Goal: Information Seeking & Learning: Check status

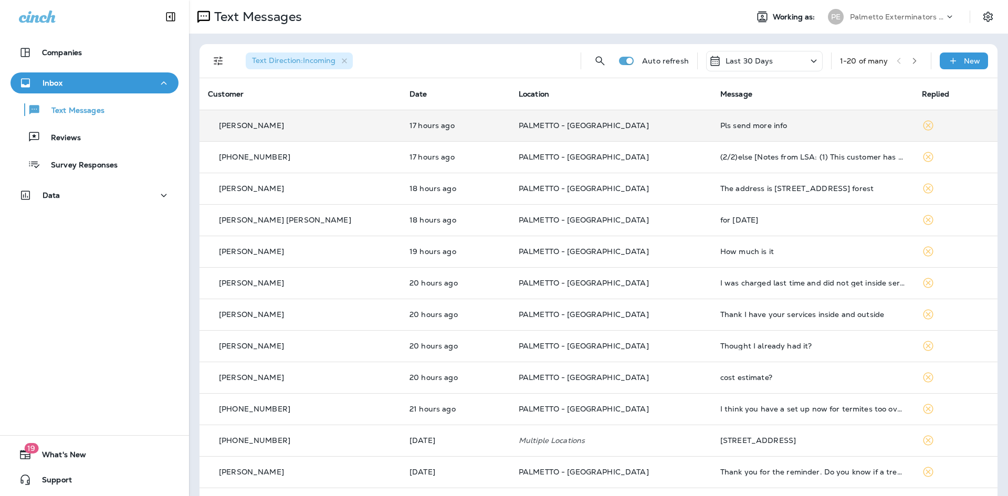
click at [328, 131] on td "[PERSON_NAME]" at bounding box center [300, 125] width 202 height 31
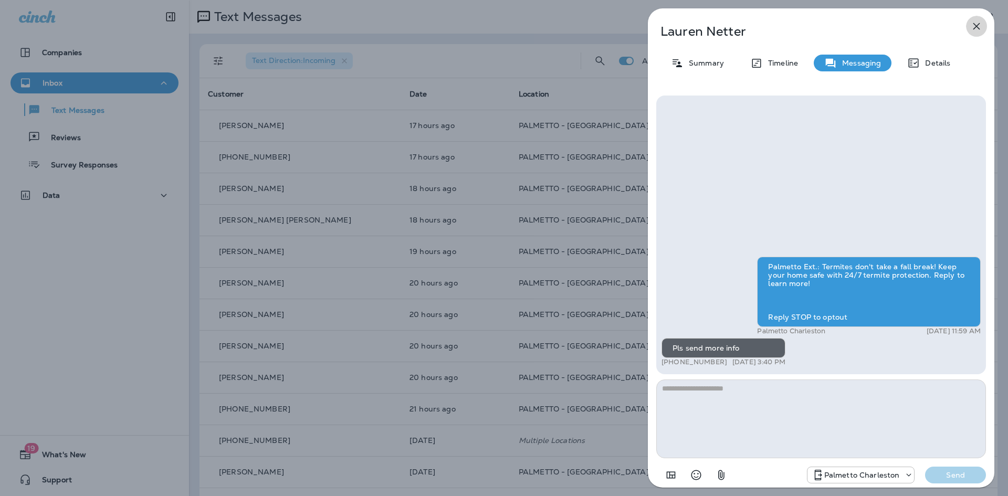
click at [981, 21] on icon "button" at bounding box center [976, 26] width 13 height 13
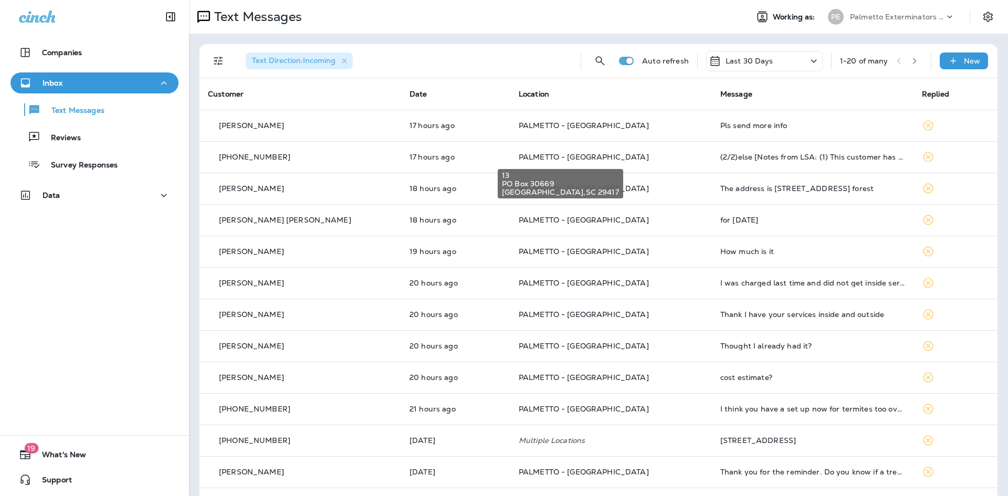
click at [562, 153] on span "PALMETTO - [GEOGRAPHIC_DATA]" at bounding box center [584, 156] width 130 height 9
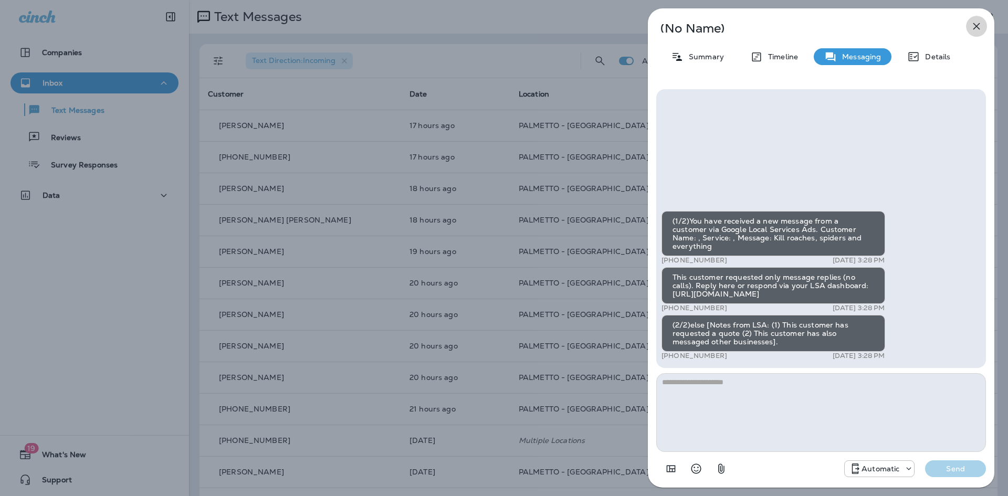
click at [977, 24] on icon "button" at bounding box center [976, 26] width 13 height 13
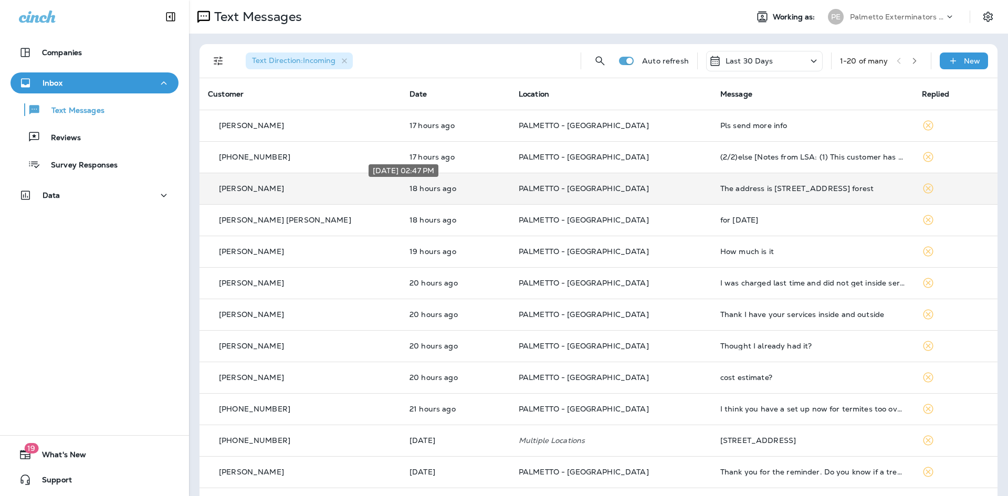
click at [442, 192] on td "18 hours ago" at bounding box center [455, 188] width 109 height 31
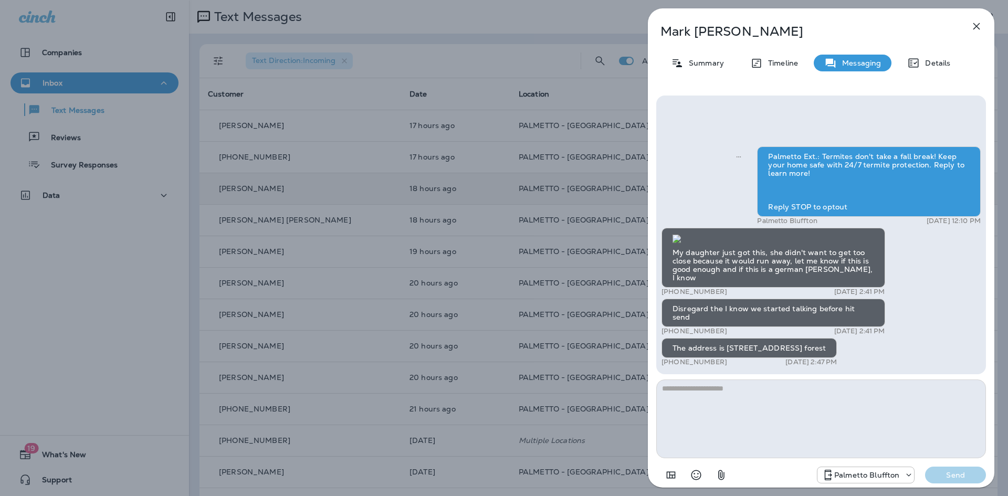
scroll to position [1, 0]
click at [957, 49] on div "[PERSON_NAME] Summary Timeline Messaging Details Palmetto Ext.: Termites don't …" at bounding box center [821, 250] width 346 height 485
click at [973, 29] on icon "button" at bounding box center [976, 26] width 7 height 7
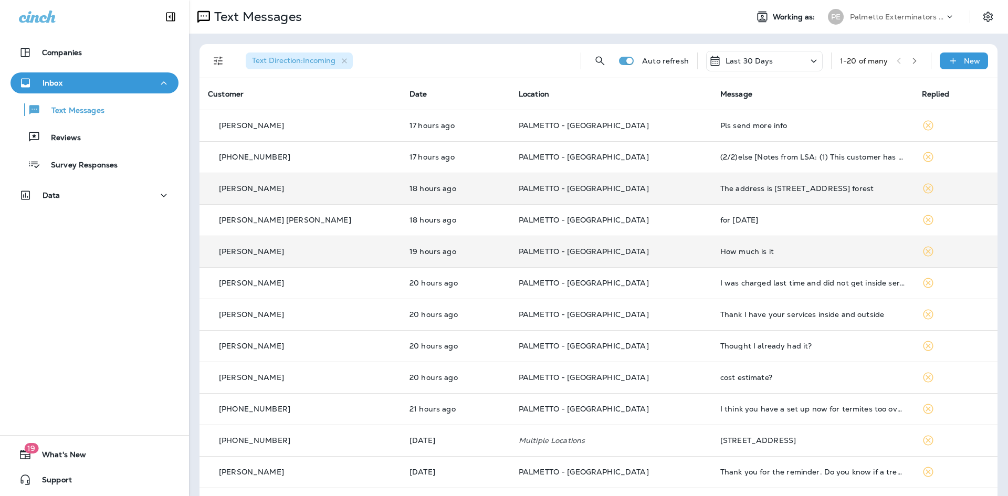
click at [401, 262] on td "19 hours ago" at bounding box center [455, 251] width 109 height 31
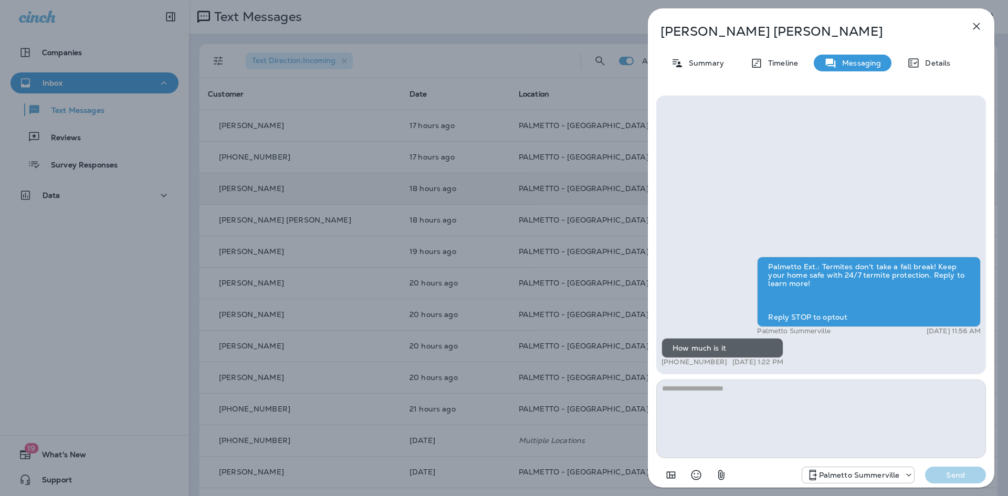
click at [976, 28] on icon "button" at bounding box center [976, 26] width 13 height 13
